Goal: Transaction & Acquisition: Purchase product/service

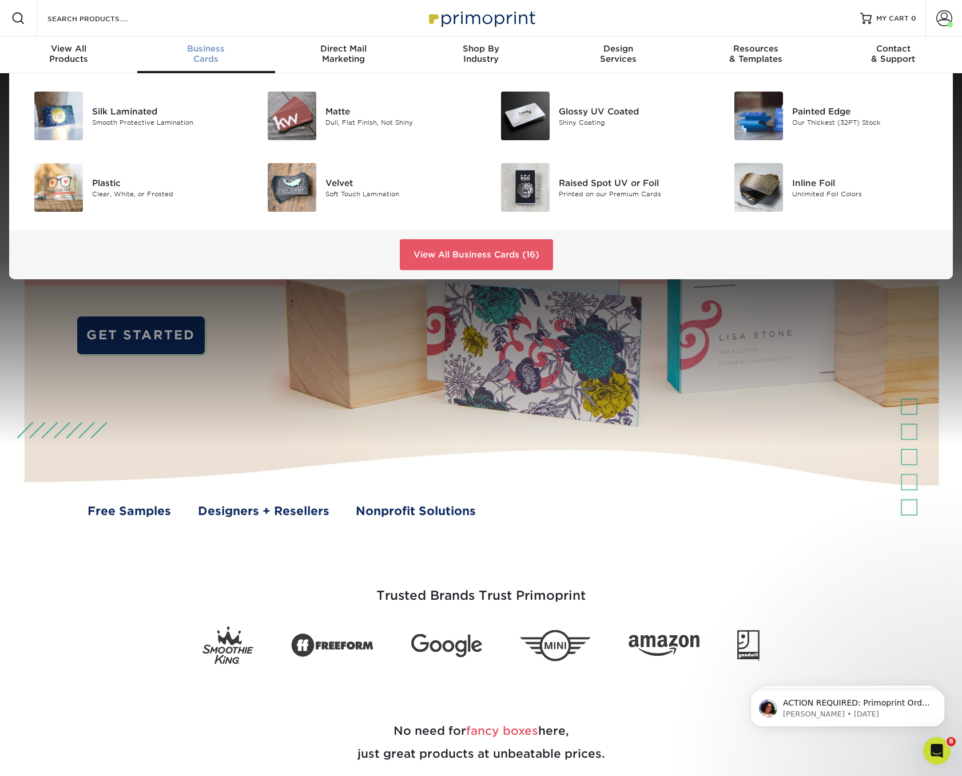
click at [209, 53] on span "Business" at bounding box center [205, 48] width 137 height 10
click at [336, 183] on div "Velvet" at bounding box center [399, 182] width 147 height 13
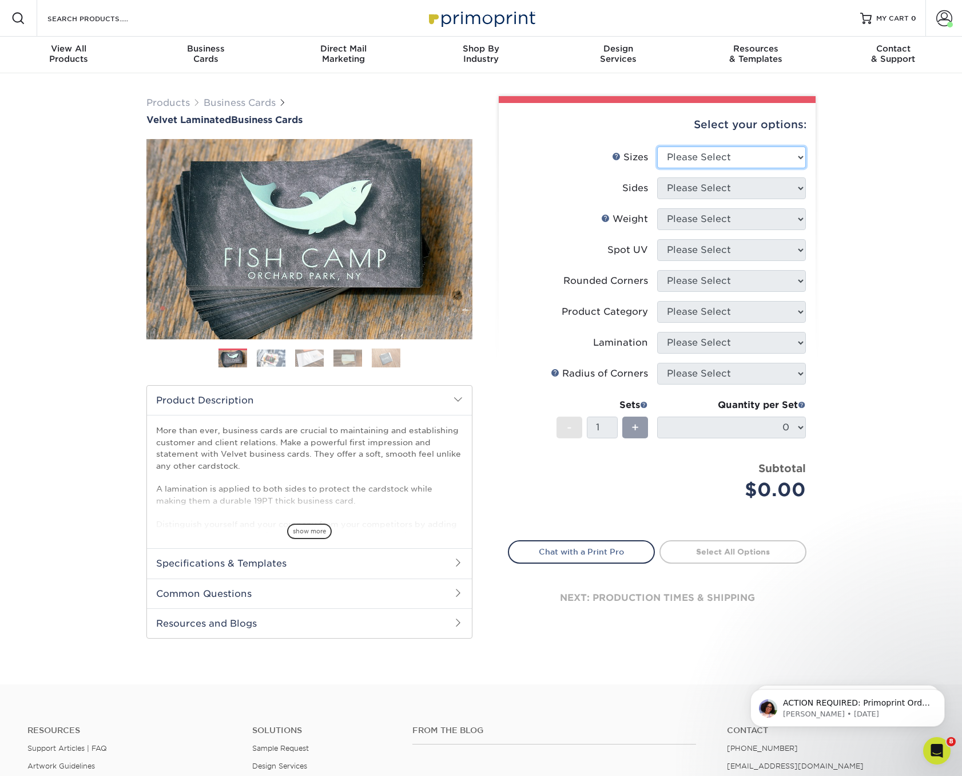
click at [773, 150] on select "Please Select 1.5" x 3.5" - Mini 1.75" x 3.5" - Mini 2" x 2" - Square 2" x 3" -…" at bounding box center [731, 157] width 149 height 22
select select "2.00x3.50"
click at [779, 185] on select "Please Select Print Both Sides Print Front Only" at bounding box center [731, 188] width 149 height 22
select select "13abbda7-1d64-4f25-8bb2-c179b224825d"
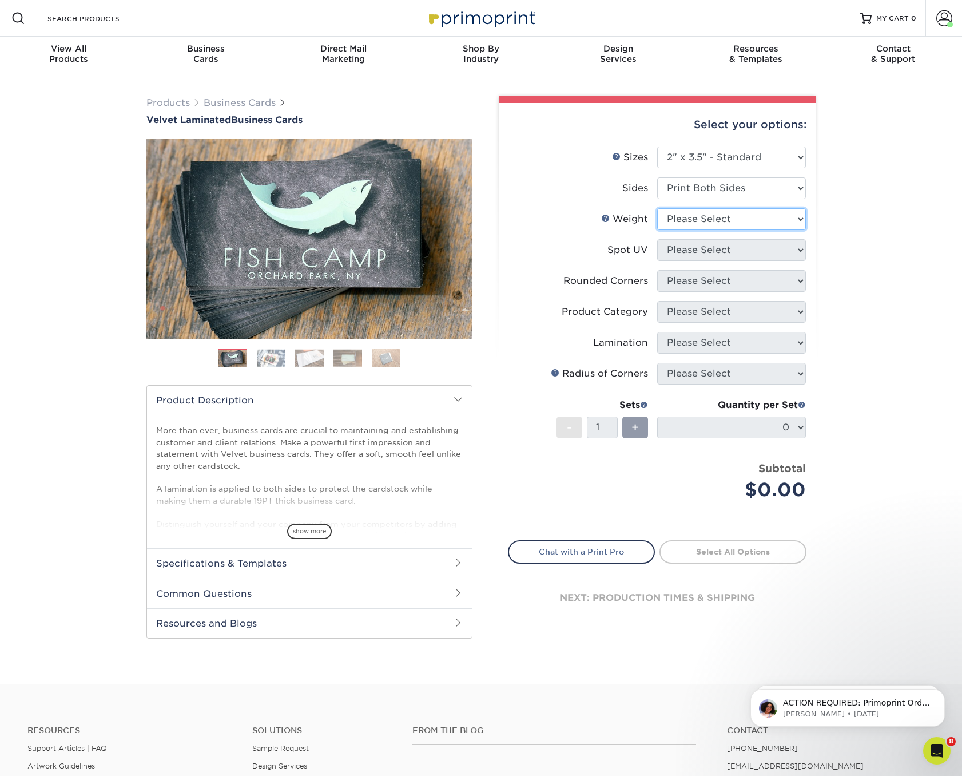
click at [779, 216] on select "Please Select 16PT" at bounding box center [731, 219] width 149 height 22
select select "16PT"
click at [768, 247] on select "Please Select No Spot UV Front and Back (Both Sides) Front Only Back Only" at bounding box center [731, 250] width 149 height 22
click at [760, 249] on select "Please Select No Spot UV Front and Back (Both Sides) Front Only Back Only" at bounding box center [731, 250] width 149 height 22
select select "2"
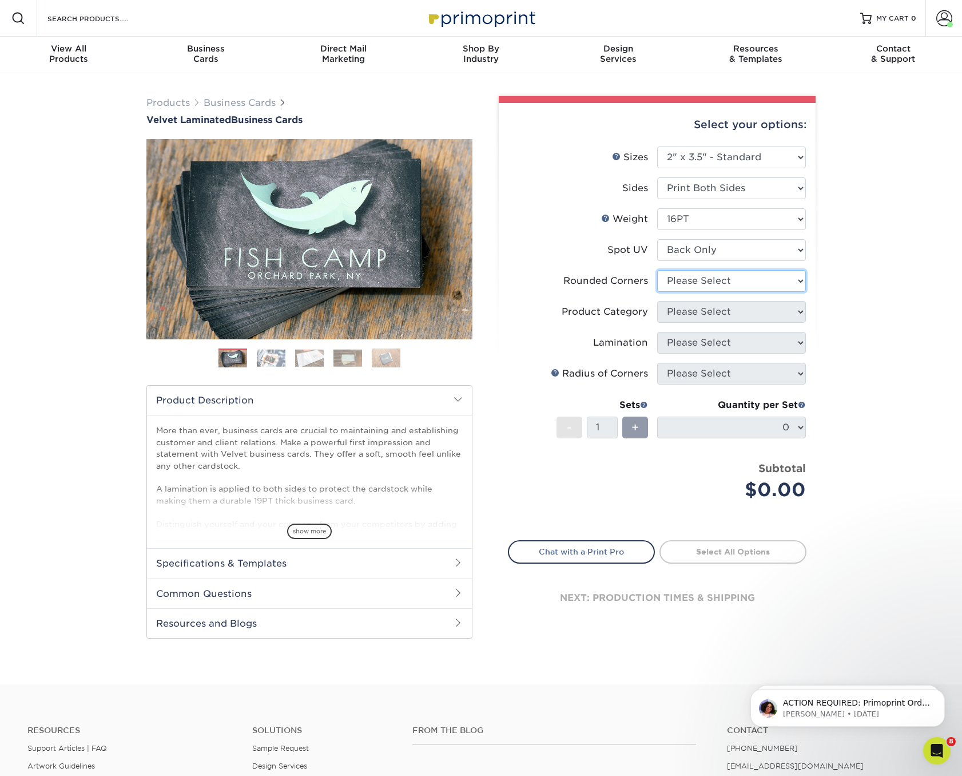
click at [680, 278] on select "Please Select Yes - Round 2 Corners Yes - Round 4 Corners No" at bounding box center [731, 281] width 149 height 22
select select "0"
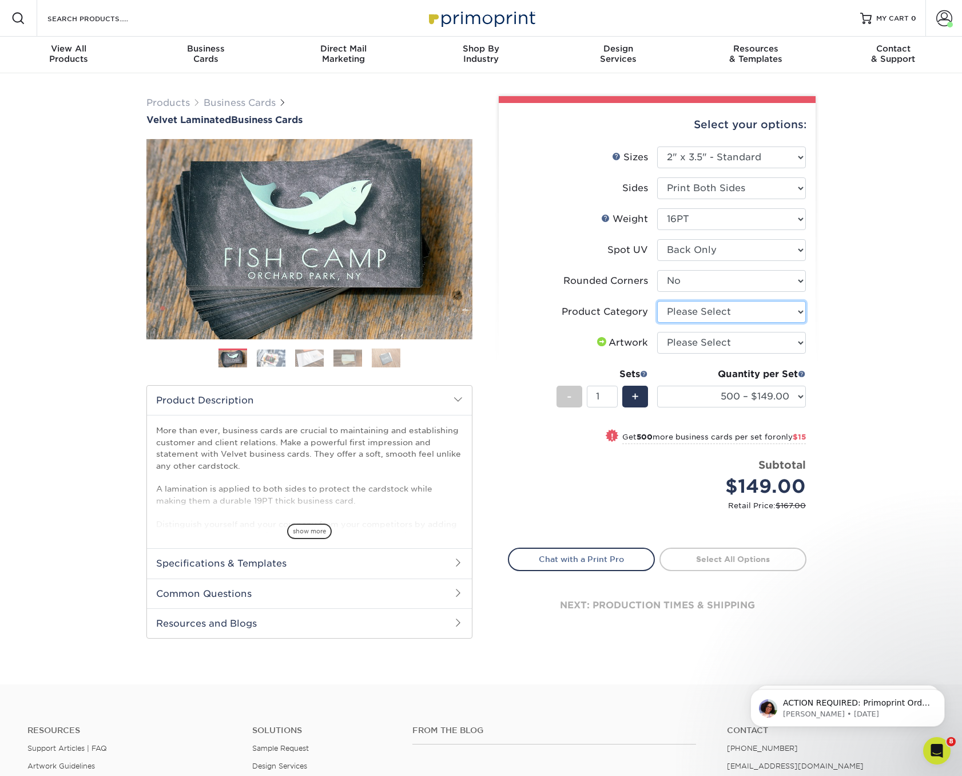
click at [732, 312] on select "Please Select Business Cards" at bounding box center [731, 312] width 149 height 22
select select "3b5148f1-0588-4f88-a218-97bcfdce65c1"
click at [719, 339] on select "Please Select I will upload files I need a design - $100" at bounding box center [731, 343] width 149 height 22
select select "upload"
click at [863, 336] on div "Products Business Cards Velvet Laminated Business Cards Previous Next" at bounding box center [481, 378] width 962 height 611
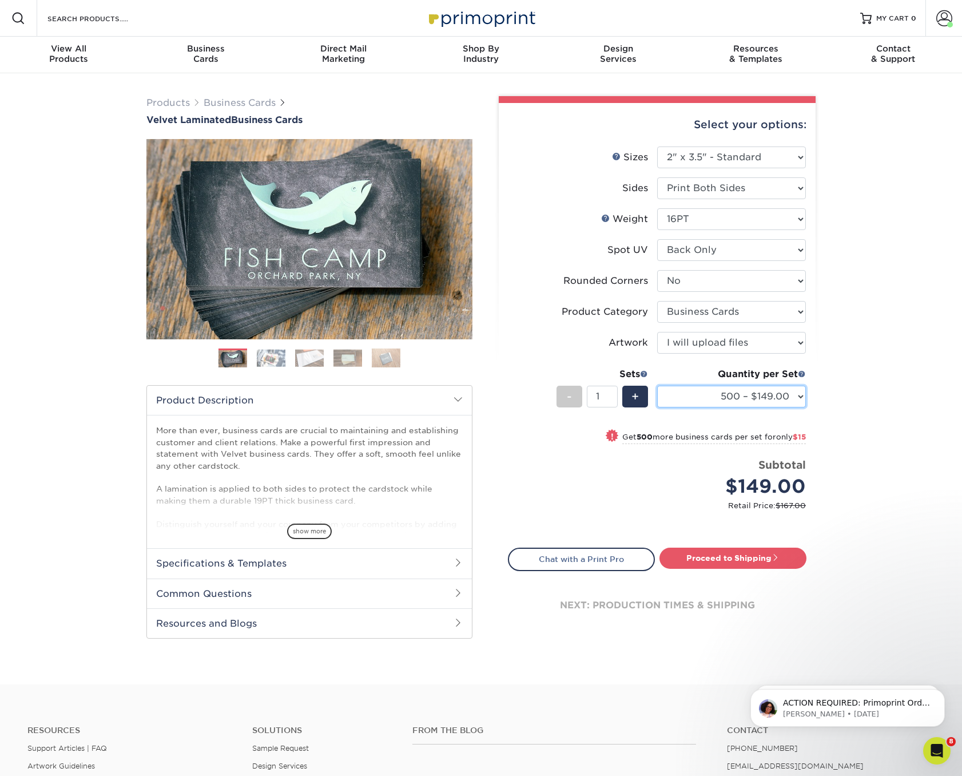
click at [799, 394] on select "500 – $149.00 1000 – $164.00 2500 – $390.00 5000 – $651.00 10000 – $1162.00" at bounding box center [731, 397] width 149 height 22
click at [843, 396] on div "Products Business Cards Velvet Laminated Business Cards Previous Next" at bounding box center [481, 378] width 962 height 611
click at [735, 559] on link "Proceed to Shipping" at bounding box center [733, 558] width 147 height 21
type input "Set 1"
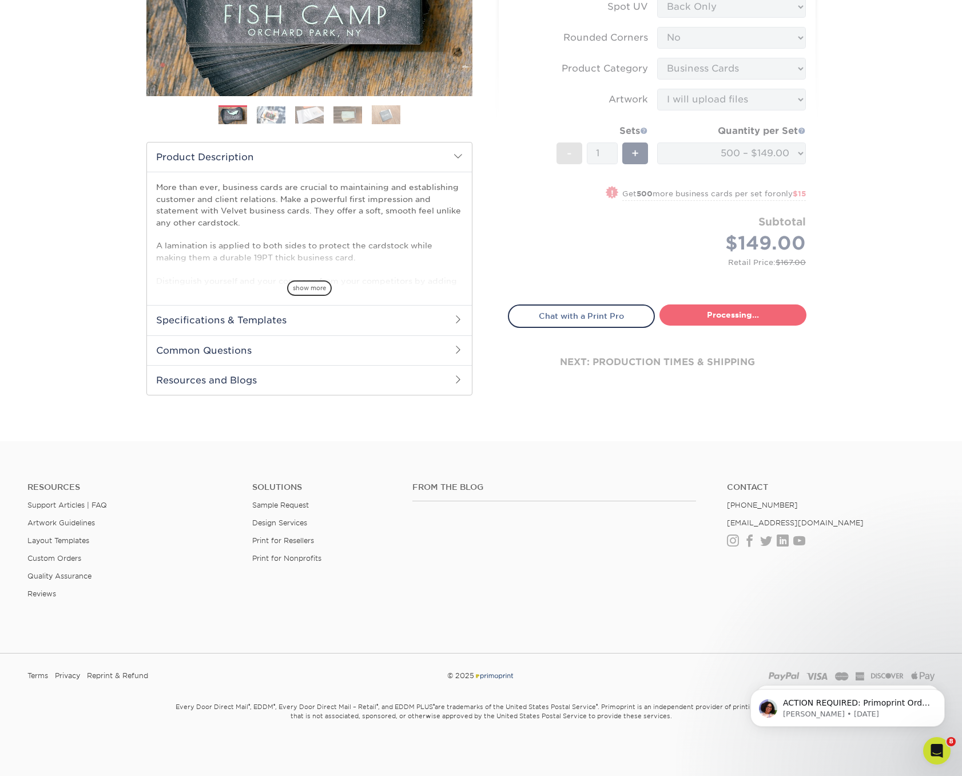
select select "5c2dbf2a-a774-4d73-b9c1-93ceed0974c6"
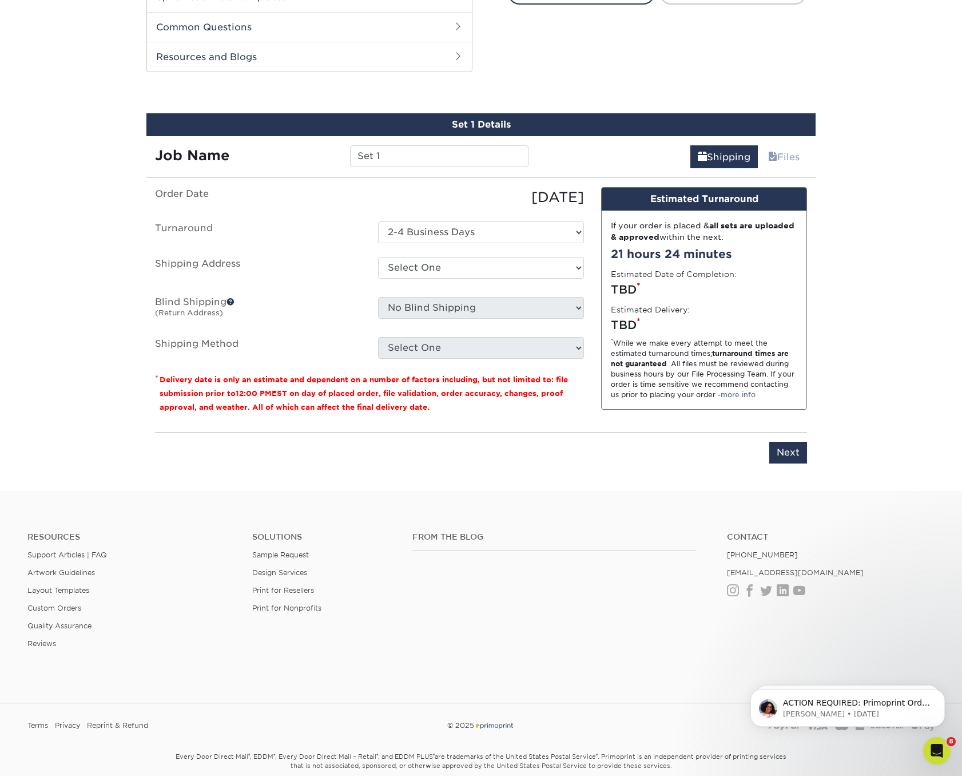
scroll to position [582, 0]
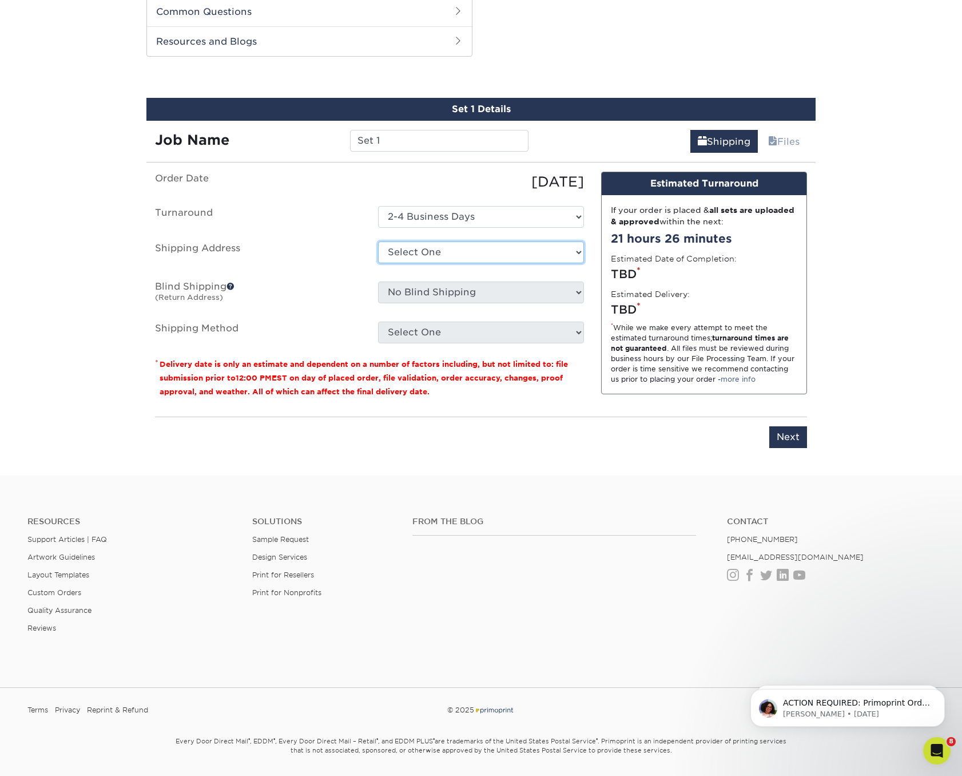
click at [442, 248] on select "Select One Alex Carney Allegra Allegra Allegra Dulles Arc Management Aubrey Sco…" at bounding box center [481, 252] width 206 height 22
select select "241230"
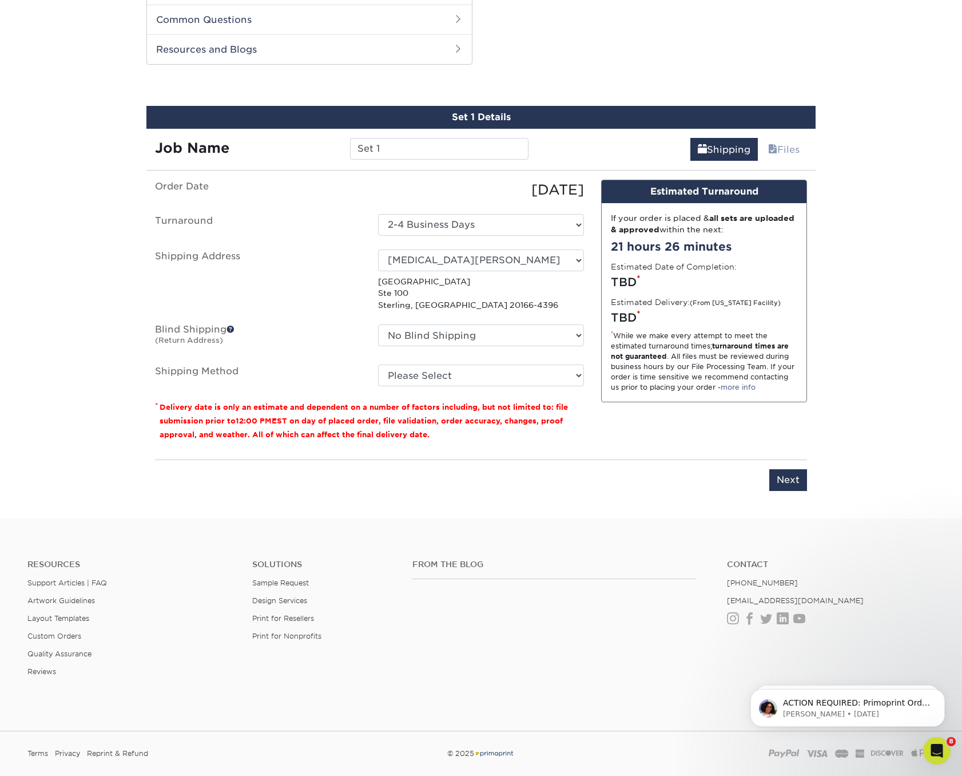
scroll to position [570, 0]
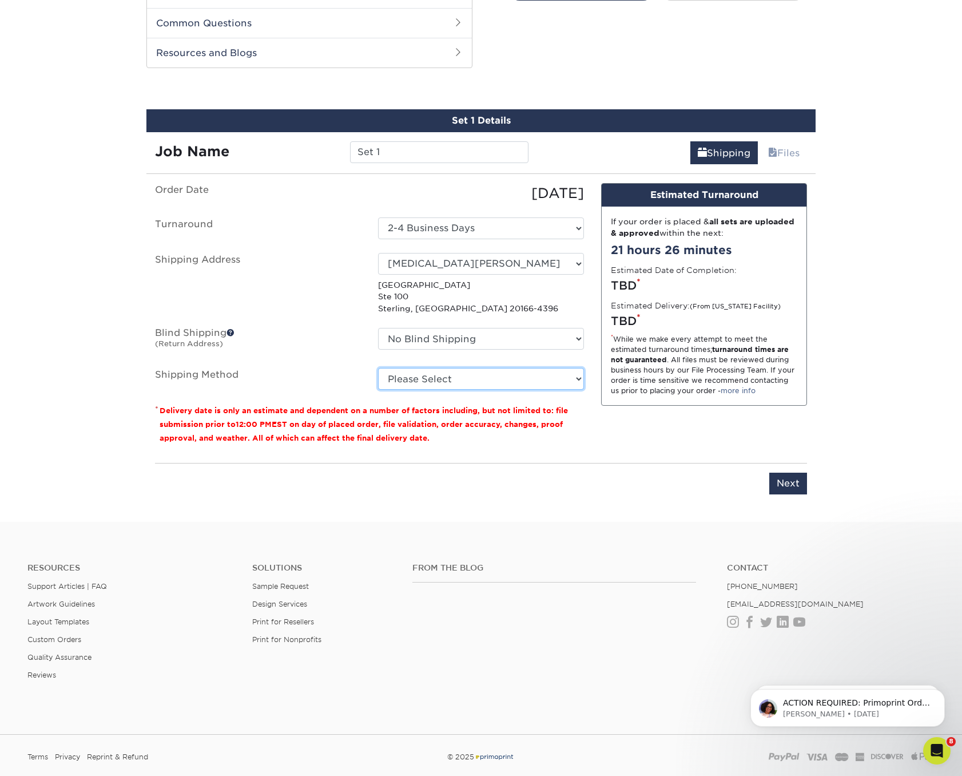
click at [473, 378] on select "Please Select Ground Shipping (+$8.96) 3 Day Shipping Service (+$15.33) 2 Day A…" at bounding box center [481, 379] width 206 height 22
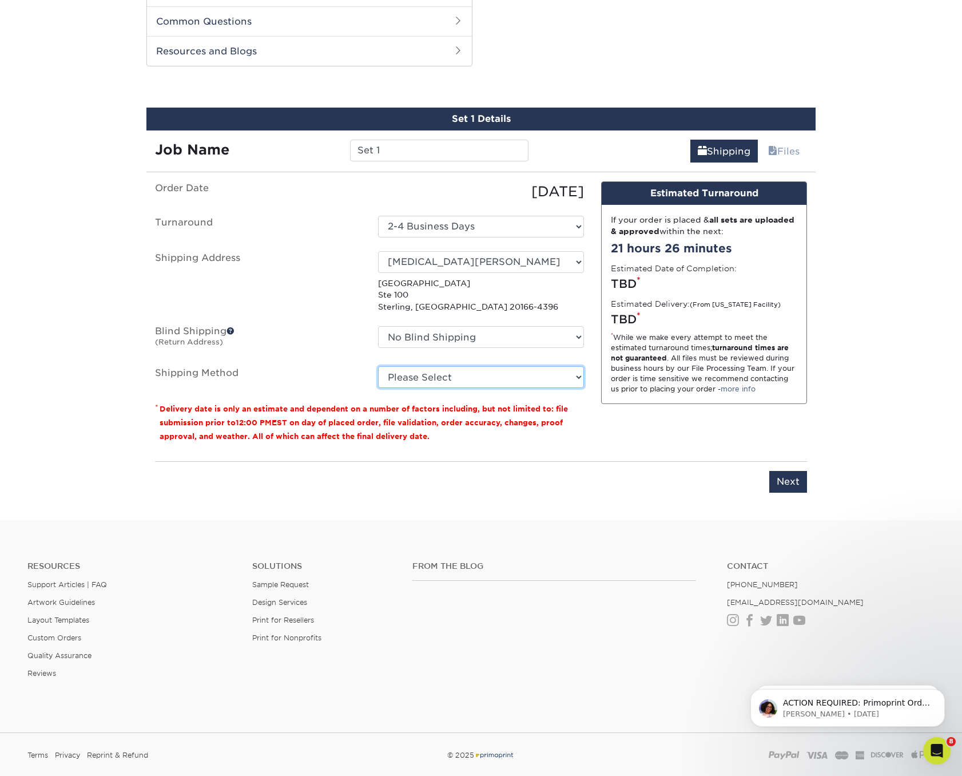
select select "03"
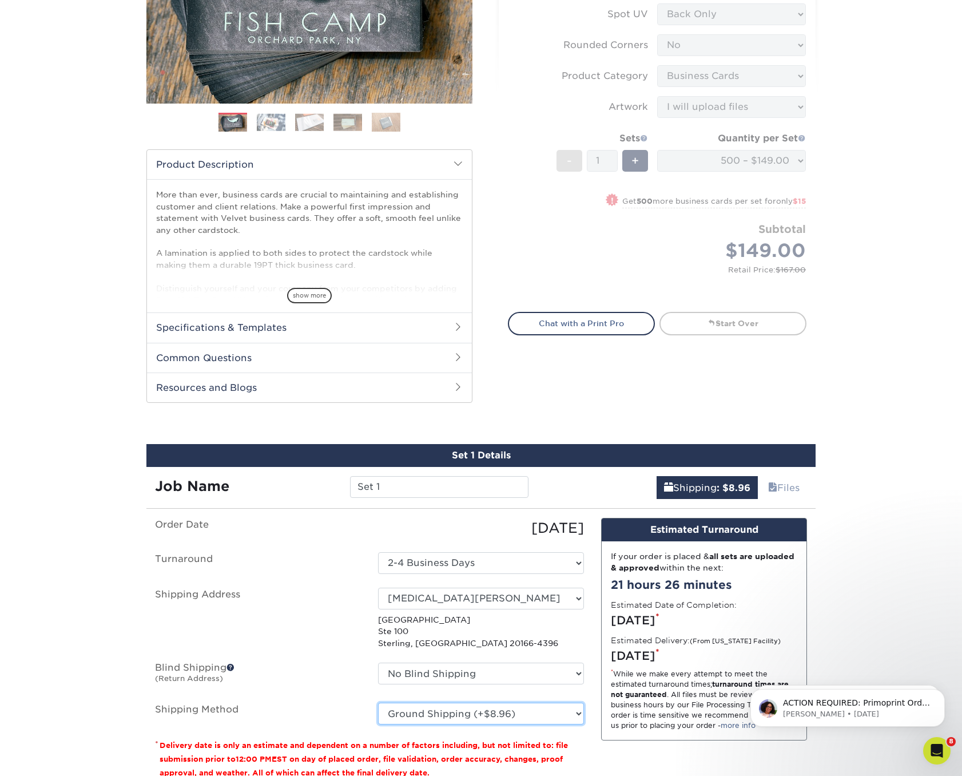
scroll to position [221, 0]
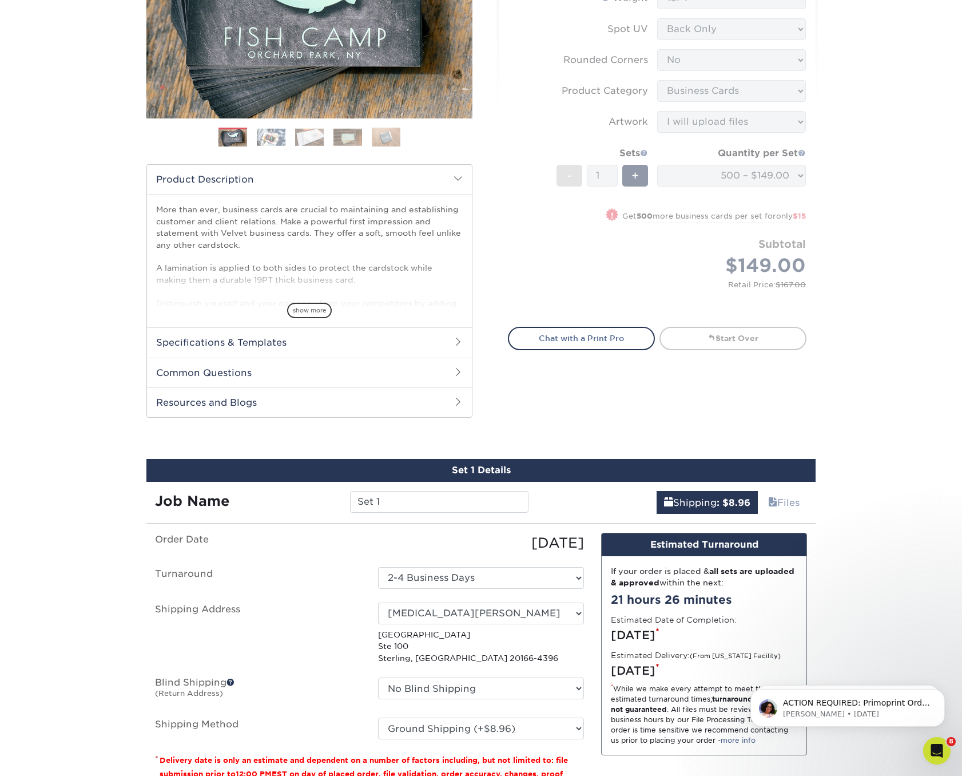
click at [579, 303] on form "Sizes Help Sizes Please Select 1.5" x 3.5" - Mini 1.75" x 3.5" - Mini 2" x 2" -…" at bounding box center [657, 120] width 299 height 388
click at [599, 373] on div "Select your options: Sizes Help Sizes Please Select 1.5" x 3.5" - Mini -" at bounding box center [652, 153] width 343 height 556
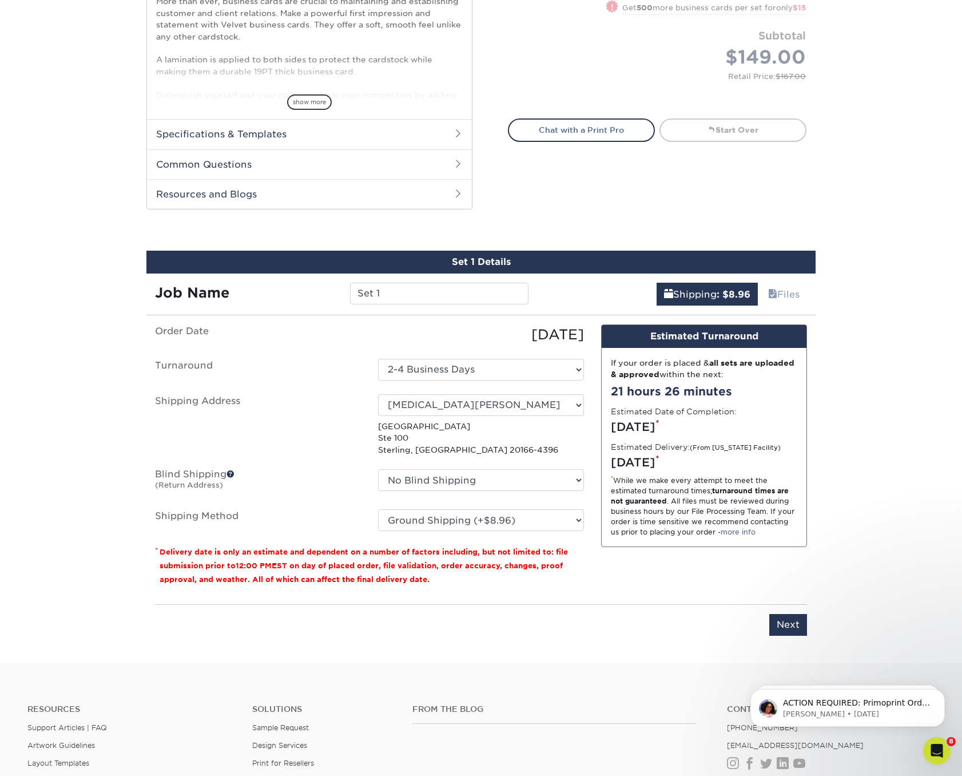
scroll to position [430, 0]
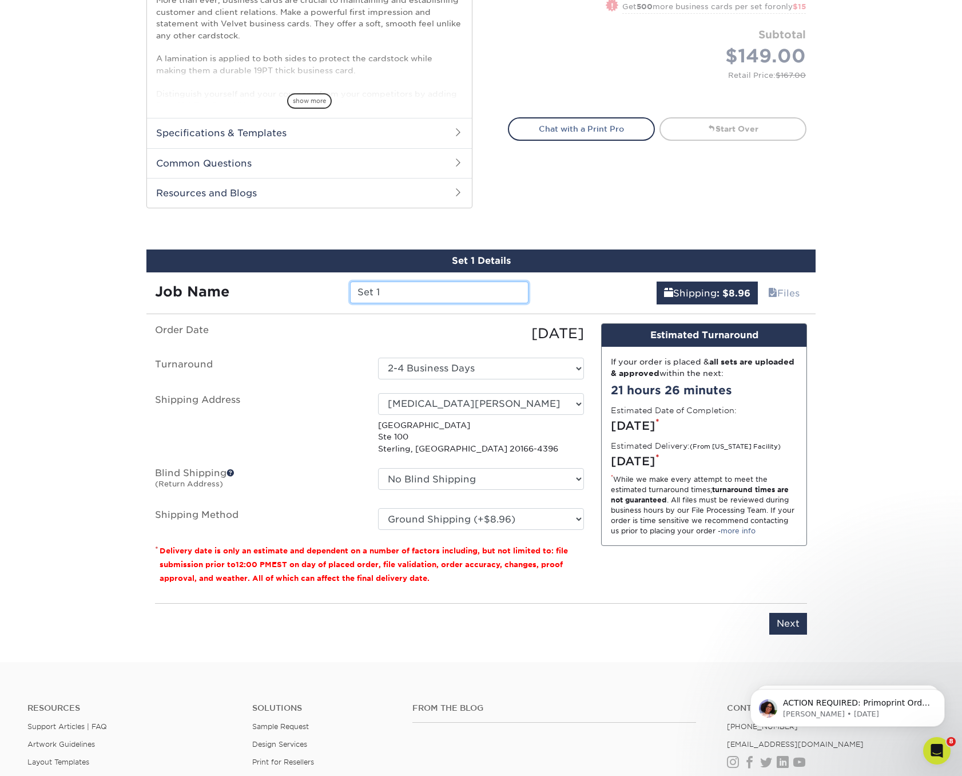
click at [410, 289] on input "Set 1" at bounding box center [439, 293] width 178 height 22
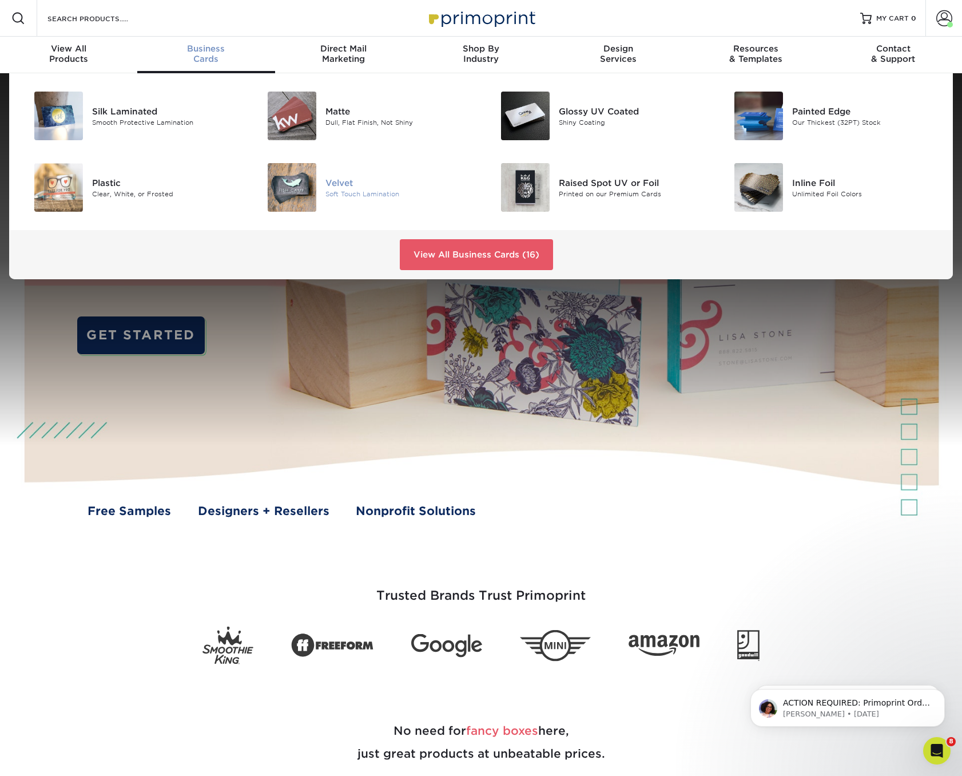
click at [336, 189] on div "Soft Touch Lamination" at bounding box center [399, 194] width 147 height 10
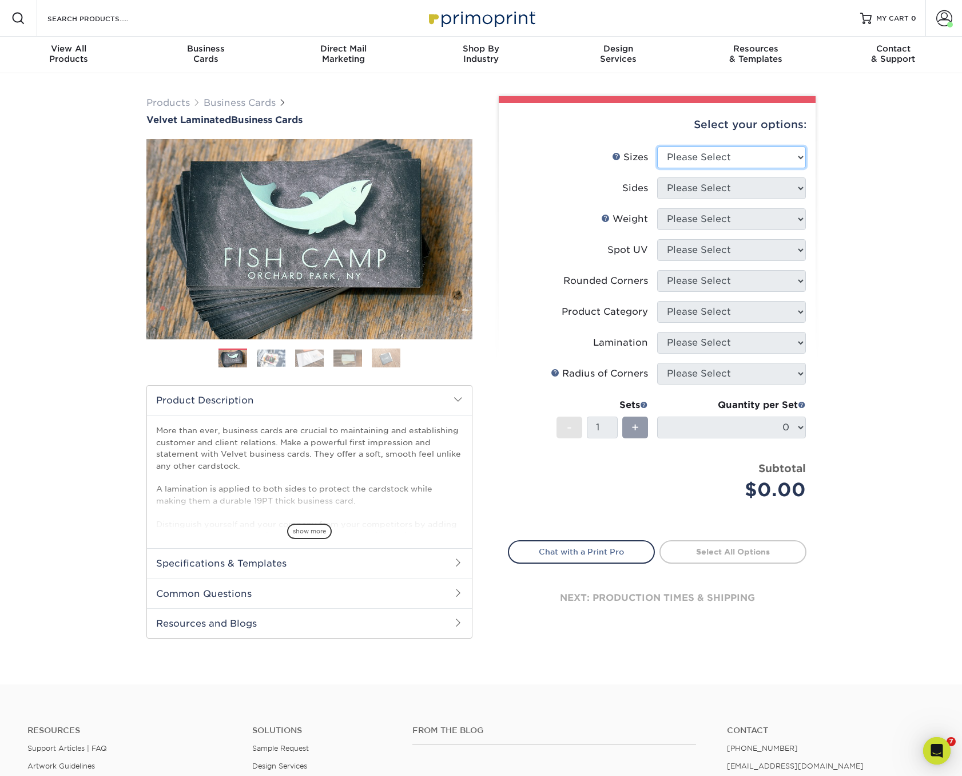
click at [712, 156] on select "Please Select 1.5" x 3.5" - Mini 1.75" x 3.5" - Mini 2" x 2" - Square 2" x 3" -…" at bounding box center [731, 157] width 149 height 22
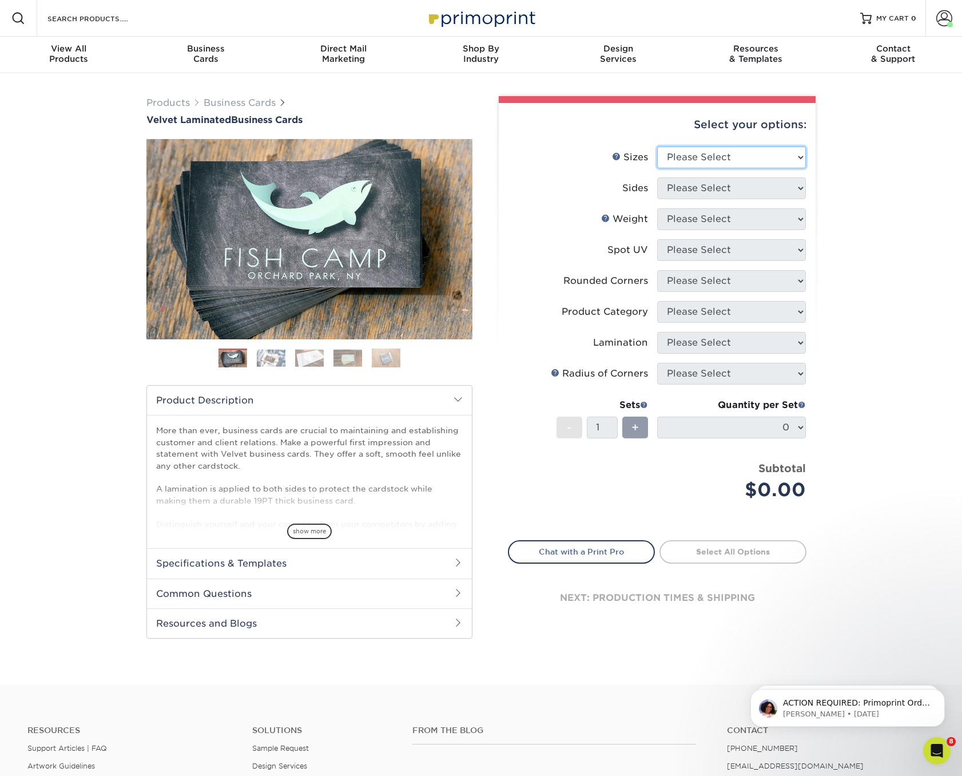
select select "2.00x3.50"
click at [722, 187] on select "Please Select Print Both Sides Print Front Only" at bounding box center [731, 188] width 149 height 22
select select "13abbda7-1d64-4f25-8bb2-c179b224825d"
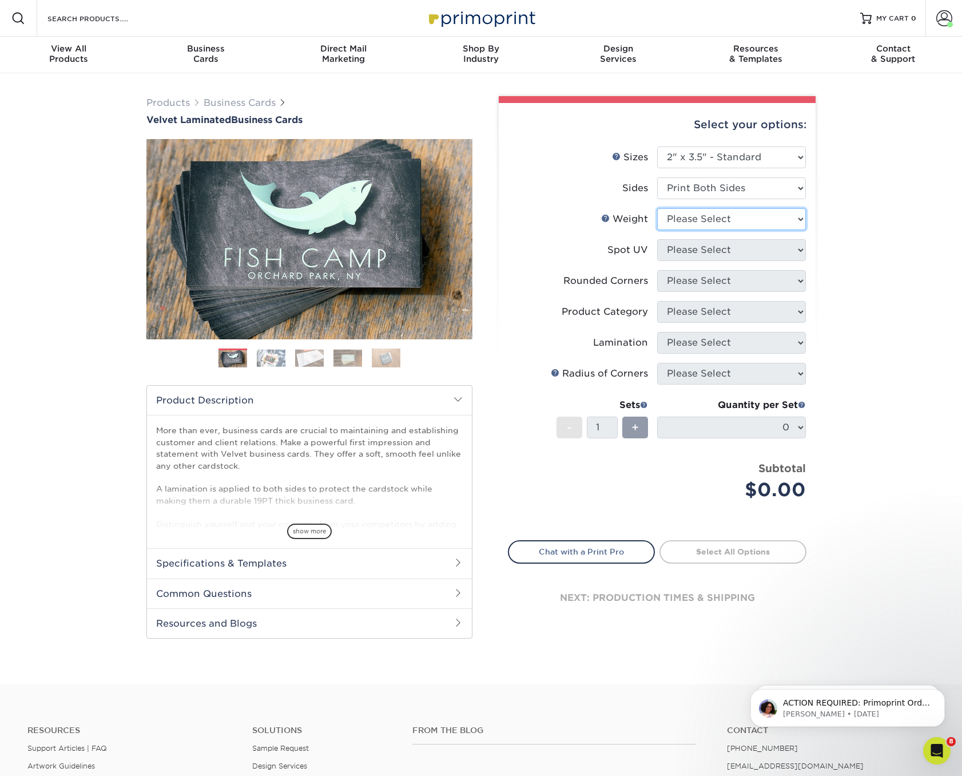
click at [705, 220] on select "Please Select 16PT" at bounding box center [731, 219] width 149 height 22
select select "16PT"
click at [699, 252] on select "Please Select No Spot UV Front and Back (Both Sides) Front Only Back Only" at bounding box center [731, 250] width 149 height 22
select select "2"
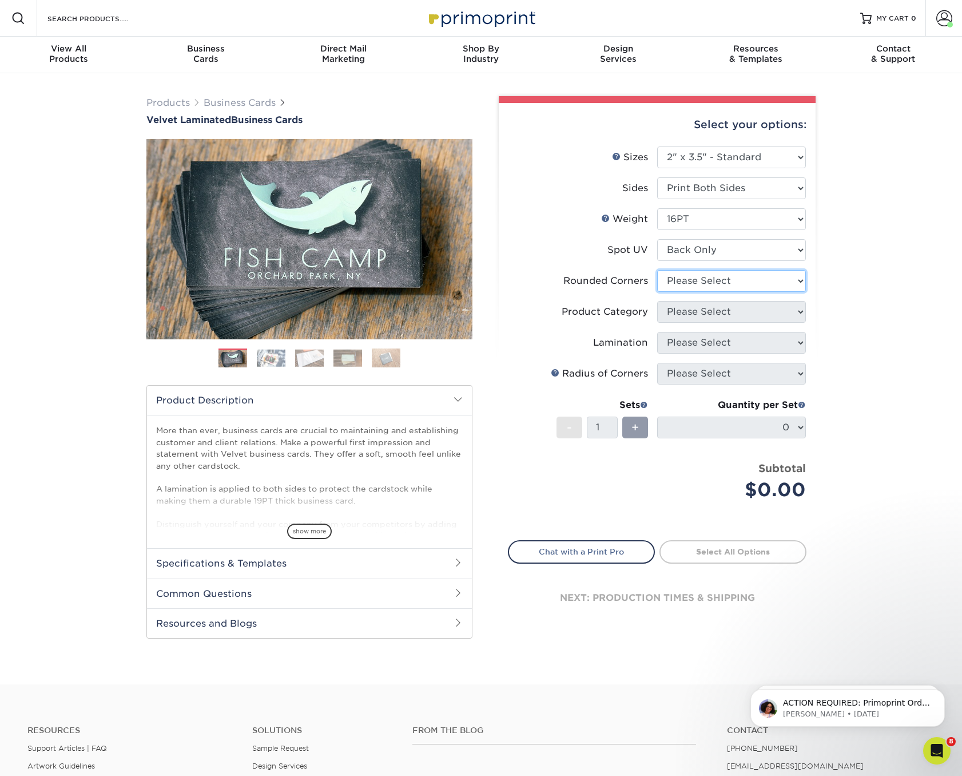
click at [710, 279] on select "Please Select Yes - Round 2 Corners Yes - Round 4 Corners No" at bounding box center [731, 281] width 149 height 22
select select "0"
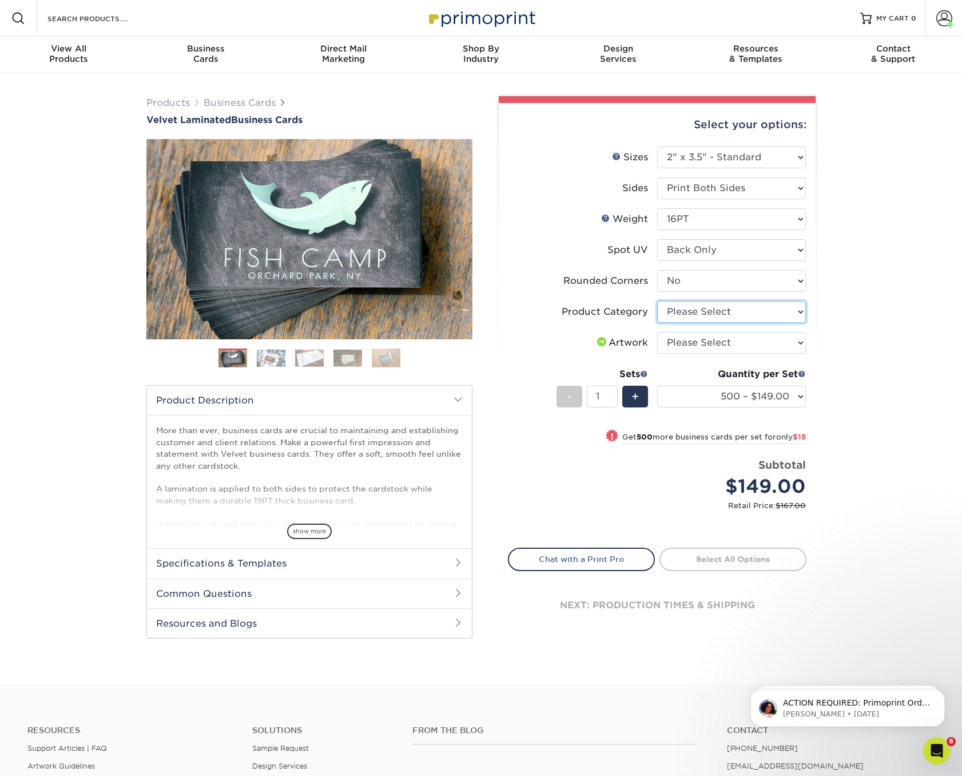
click at [703, 312] on select "Please Select Business Cards" at bounding box center [731, 312] width 149 height 22
select select "3b5148f1-0588-4f88-a218-97bcfdce65c1"
click at [703, 343] on select "Please Select I will upload files I need a design - $100" at bounding box center [731, 343] width 149 height 22
select select "upload"
click at [637, 388] on span "+" at bounding box center [635, 396] width 7 height 17
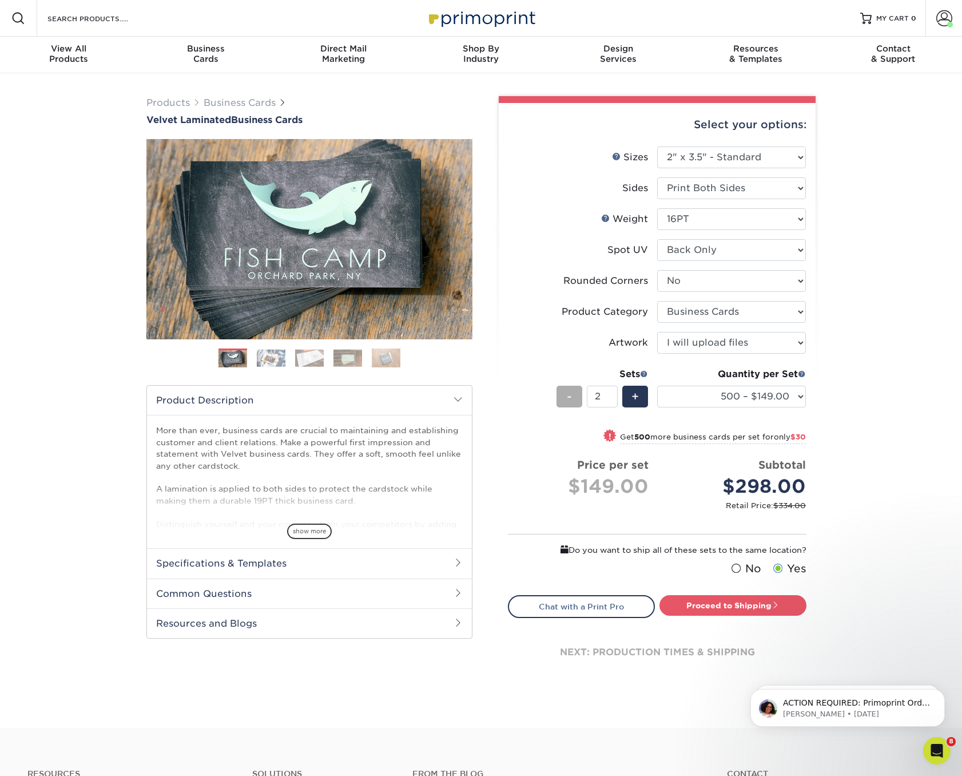
click at [566, 395] on div "-" at bounding box center [570, 397] width 26 height 22
type input "1"
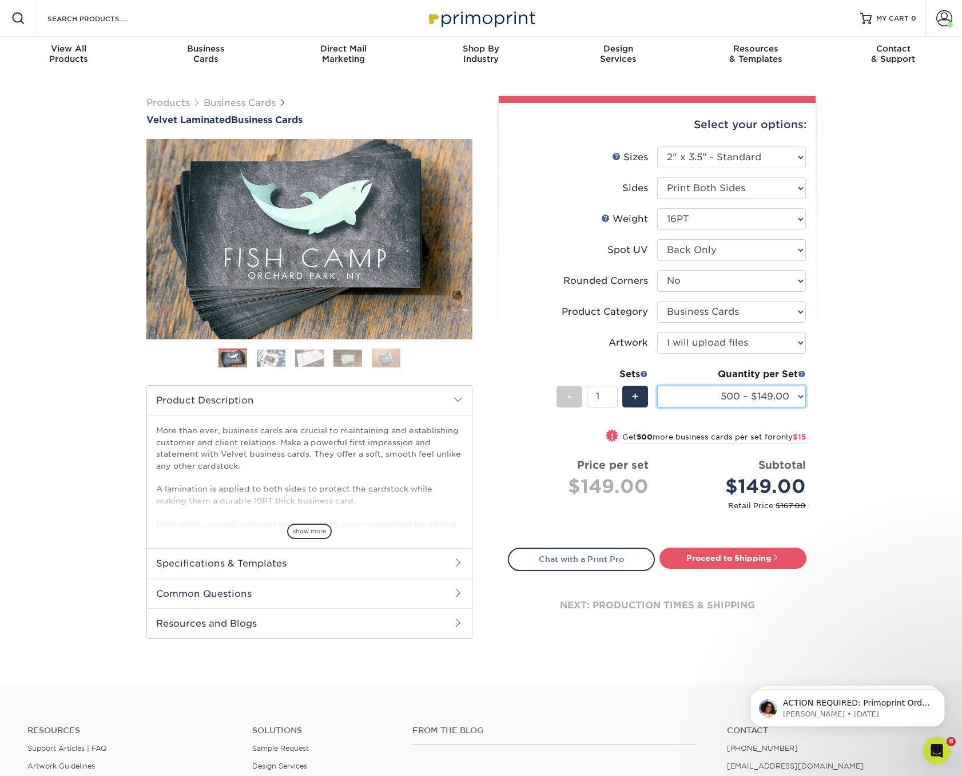
click at [802, 394] on select "500 – $149.00 1000 – $164.00 2500 – $390.00 5000 – $651.00 10000 – $1162.00" at bounding box center [731, 397] width 149 height 22
select select "1000 – $164.00"
click at [719, 556] on link "Proceed to Shipping" at bounding box center [733, 558] width 147 height 21
type input "Set 1"
select select "a4b36e26-c161-4f78-9ce5-e15c23d48e0b"
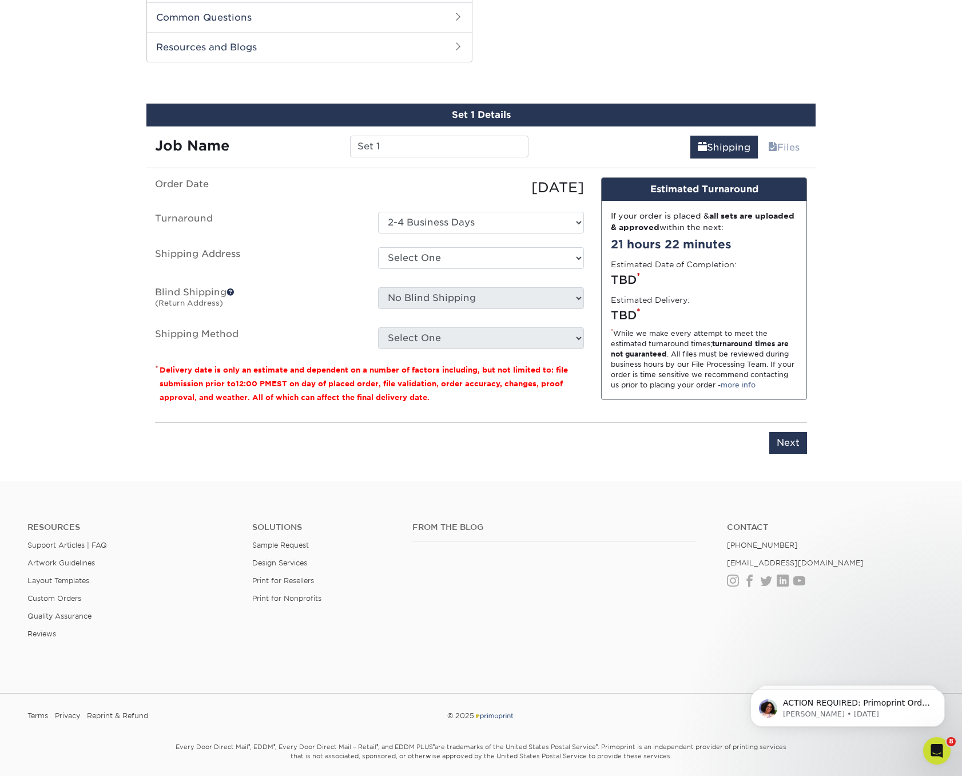
scroll to position [582, 0]
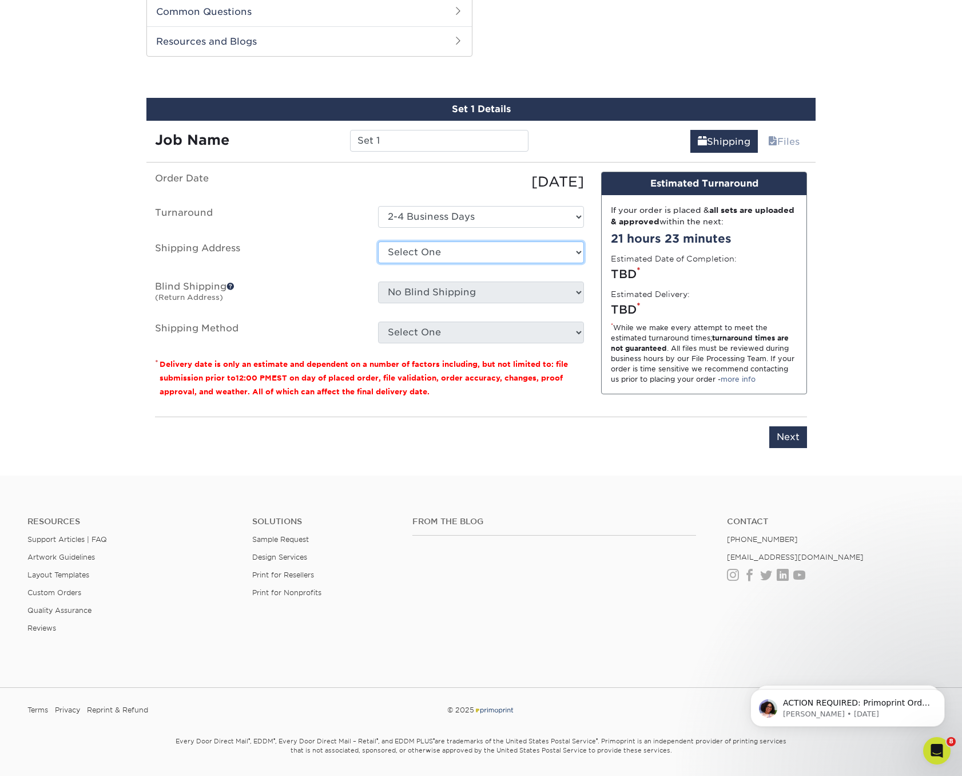
click at [457, 249] on select "Select One Alex Carney Allegra Allegra Allegra Dulles Arc Management Aubrey Sco…" at bounding box center [481, 252] width 206 height 22
select select "241230"
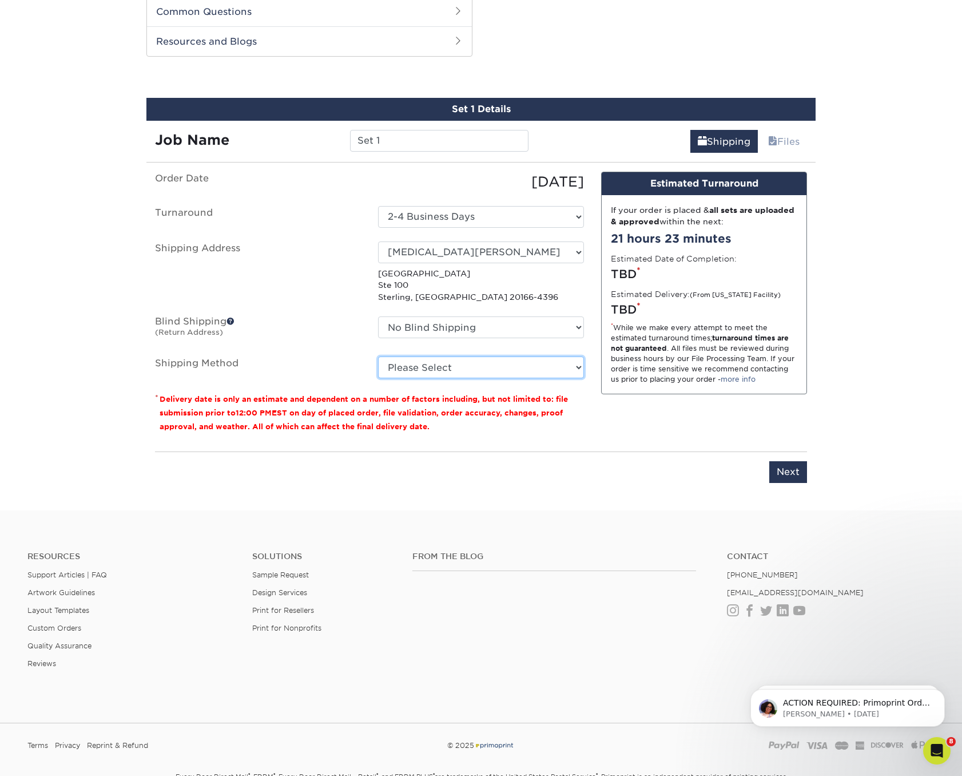
click at [467, 366] on select "Please Select Ground Shipping (+$8.96) 3 Day Shipping Service (+$15.34) 2 Day A…" at bounding box center [481, 367] width 206 height 22
select select "03"
click at [791, 473] on input "Next" at bounding box center [789, 472] width 38 height 22
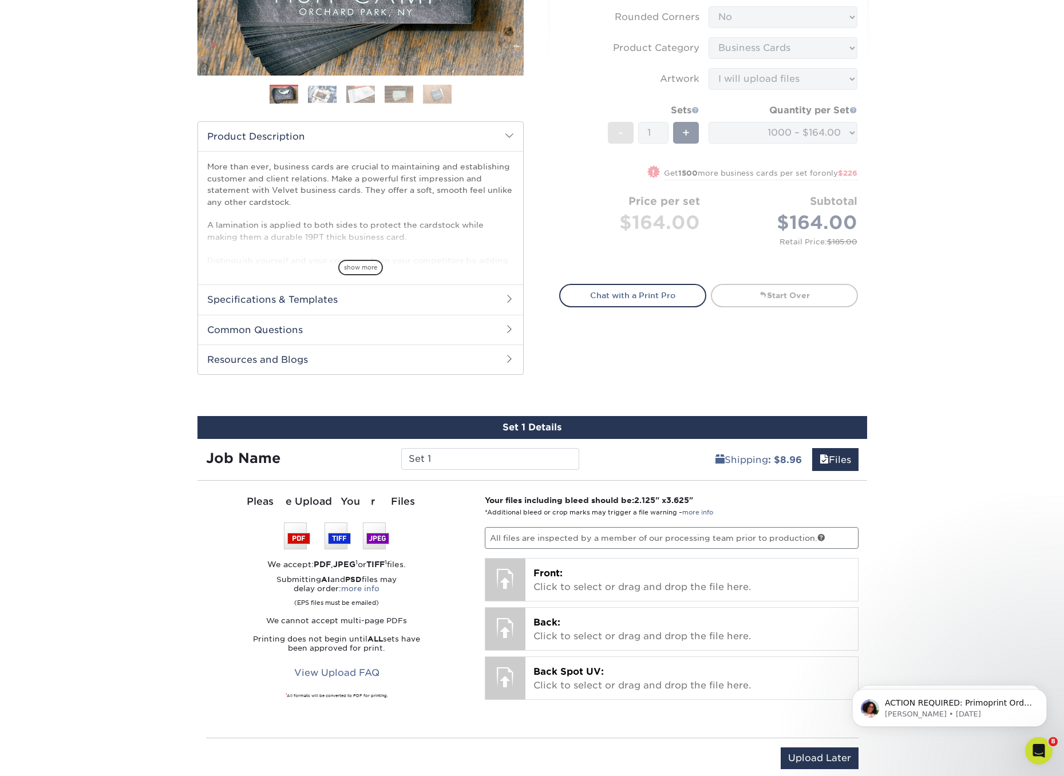
scroll to position [0, 0]
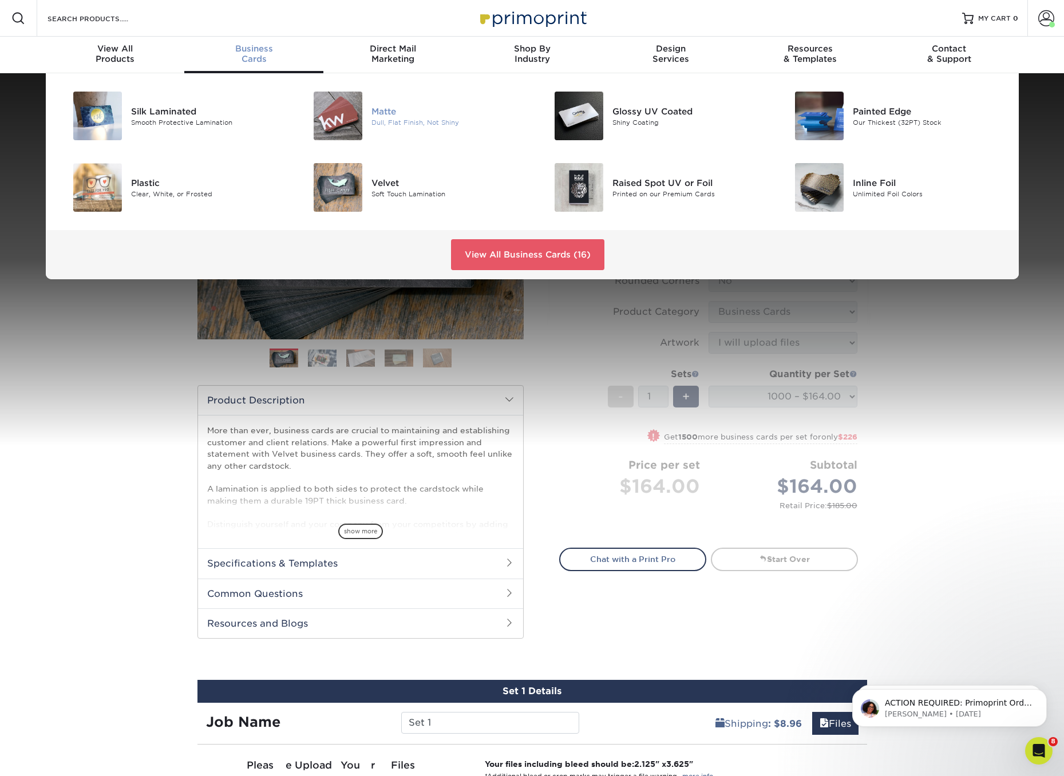
click at [336, 116] on img at bounding box center [338, 116] width 49 height 49
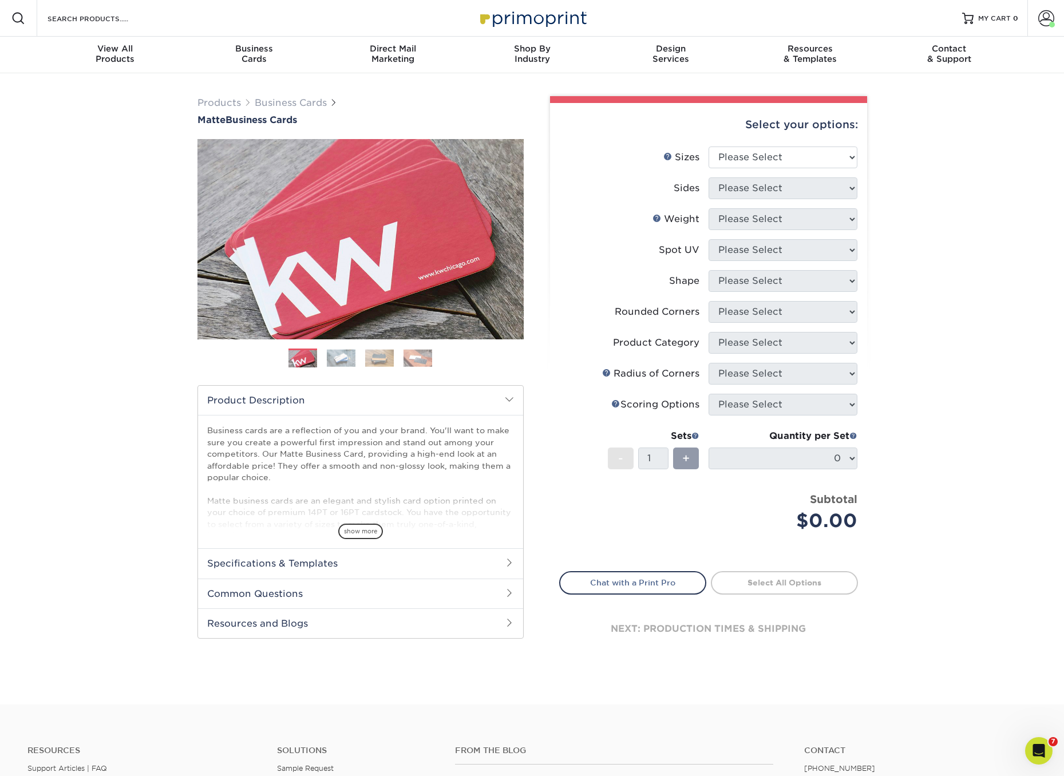
click at [342, 354] on img at bounding box center [341, 358] width 29 height 18
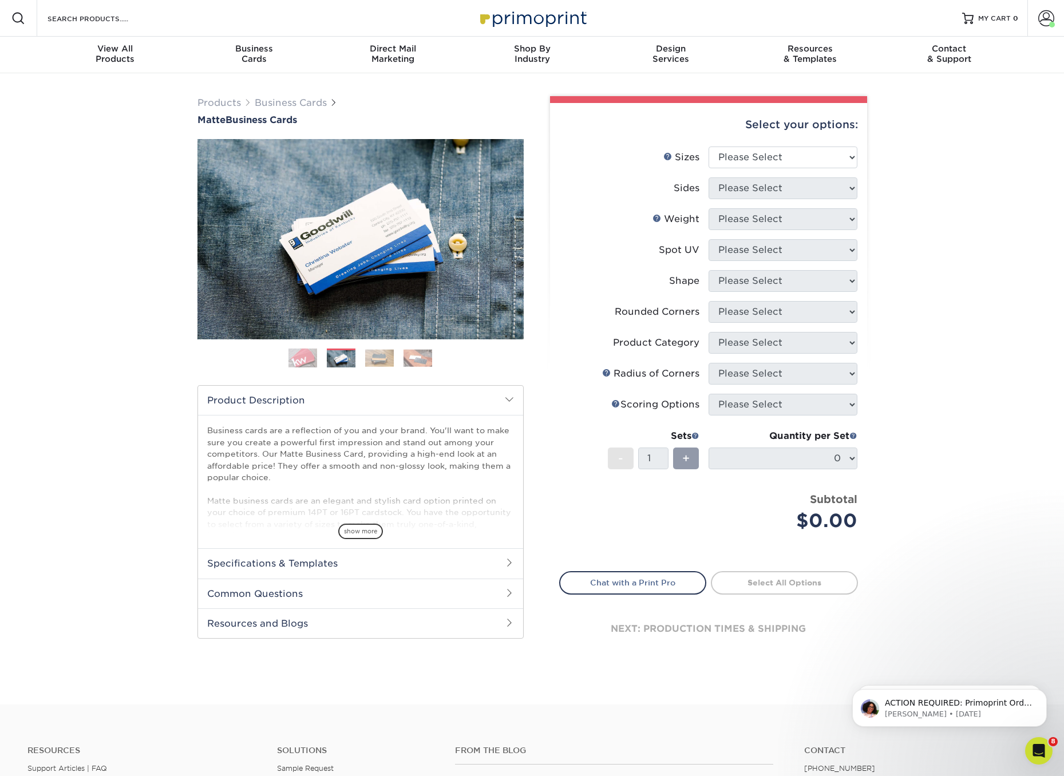
click at [382, 360] on img at bounding box center [379, 358] width 29 height 18
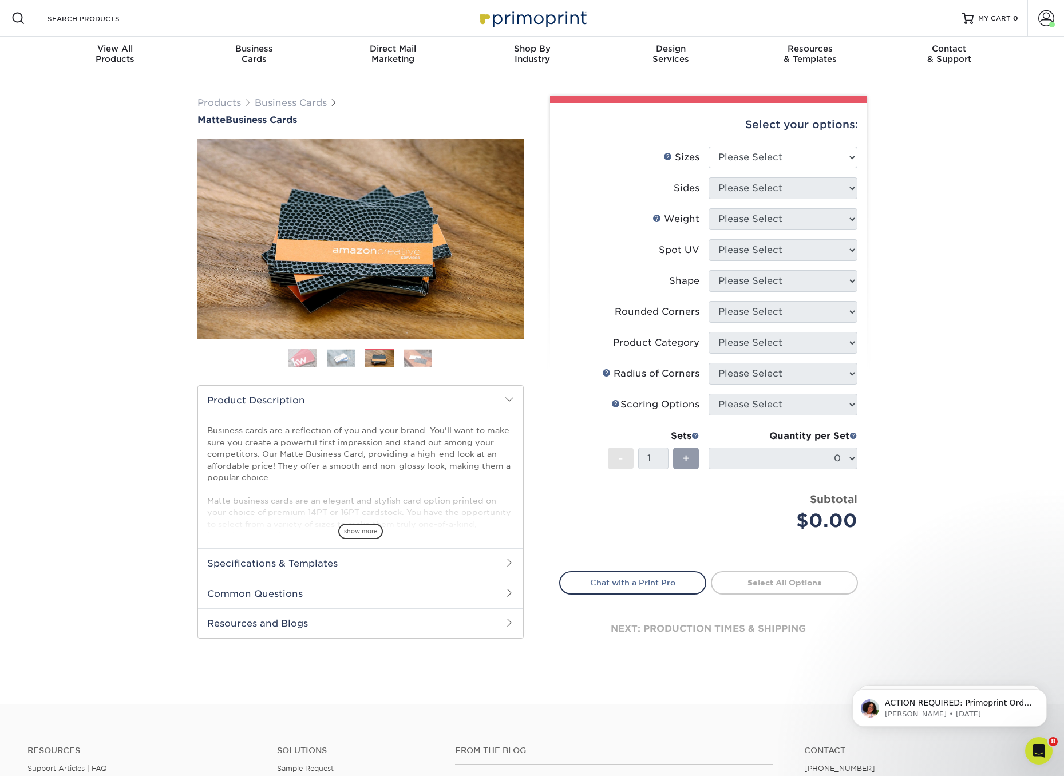
click at [430, 357] on img at bounding box center [417, 358] width 29 height 18
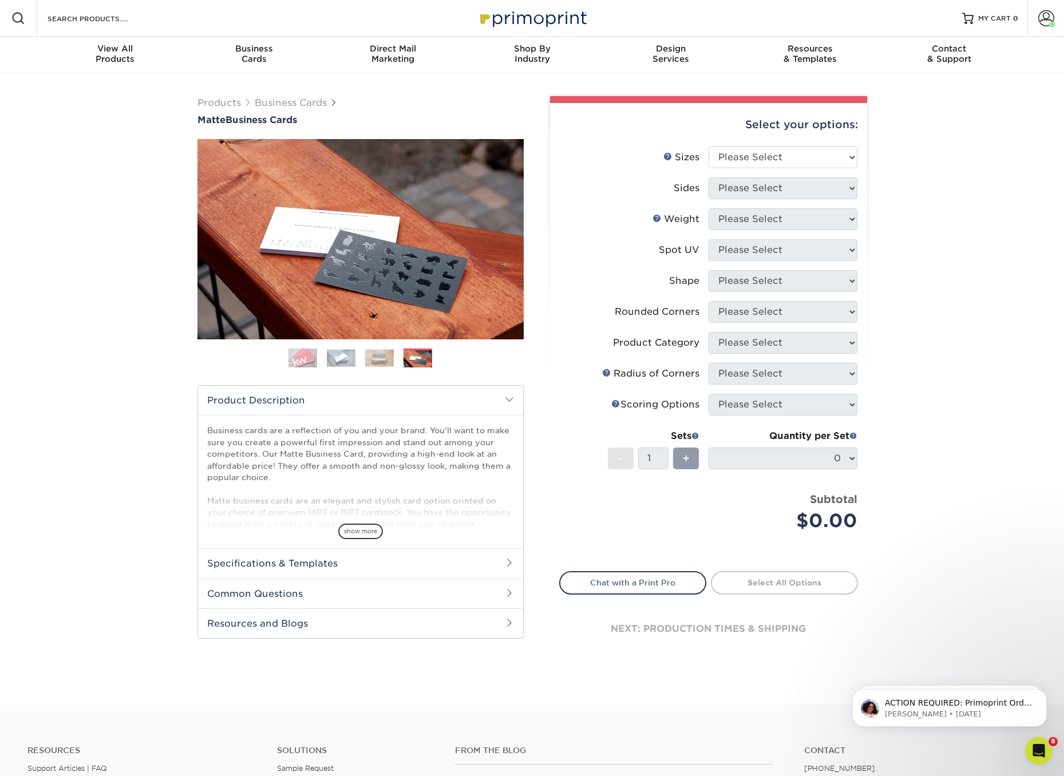
click at [306, 355] on img at bounding box center [302, 358] width 29 height 29
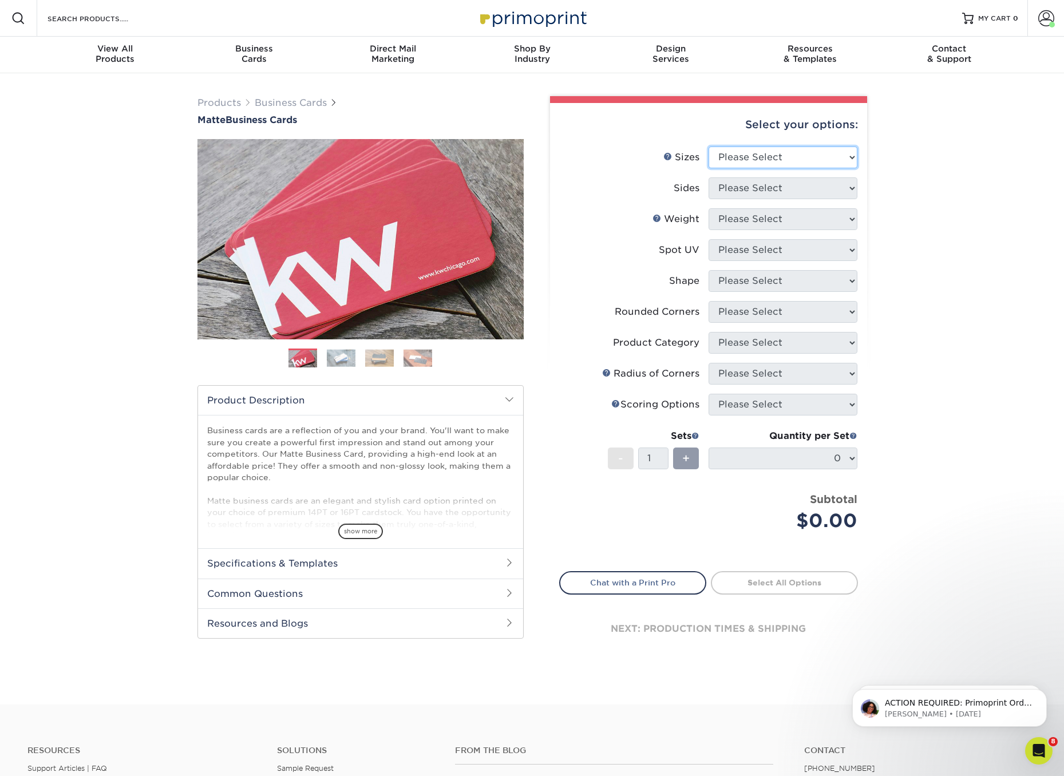
click at [824, 153] on select "Please Select 1.5" x 3.5" - Mini 1.75" x 3.5" - Mini 2" x 2" - Square 2" x 3" -…" at bounding box center [782, 157] width 149 height 22
select select "2.00x3.50"
click at [812, 183] on select "Please Select Print Both Sides Print Front Only" at bounding box center [782, 188] width 149 height 22
select select "13abbda7-1d64-4f25-8bb2-c179b224825d"
click at [798, 216] on select "Please Select 16PT 14PT" at bounding box center [782, 219] width 149 height 22
